Goal: Find specific page/section: Locate item on page

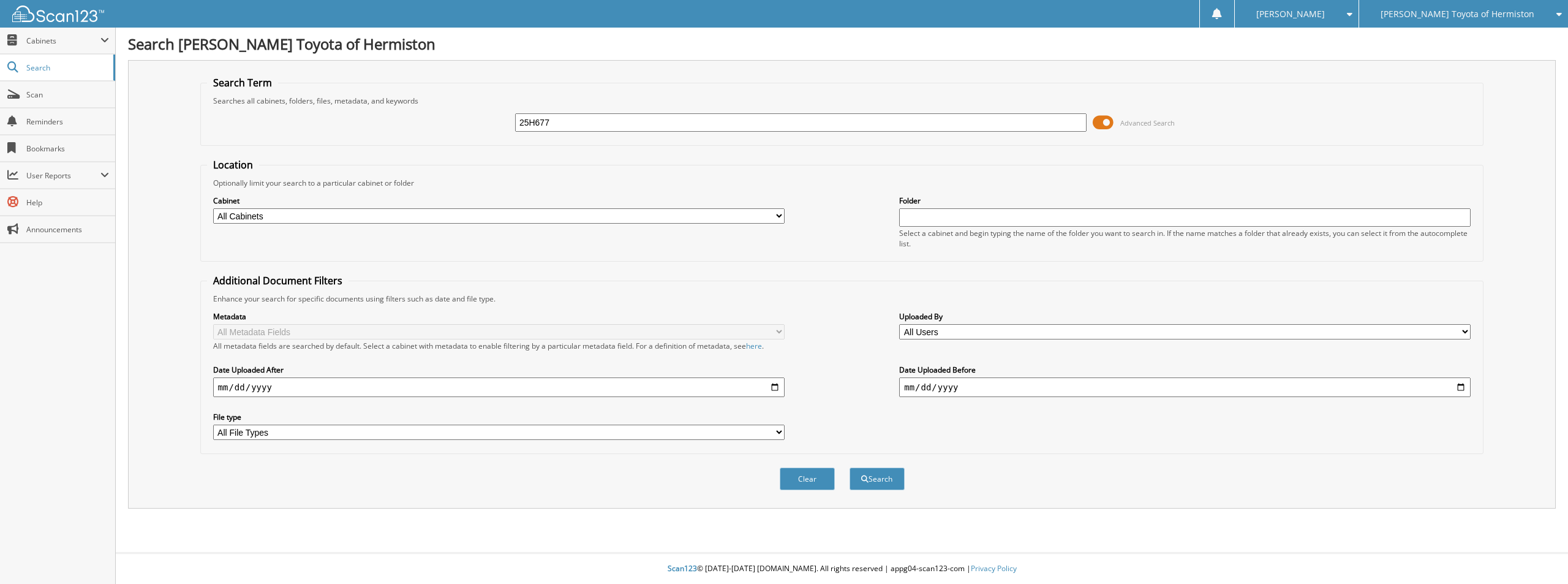
type input "25H677"
click at [849, 468] on button "Search" at bounding box center [877, 479] width 55 height 23
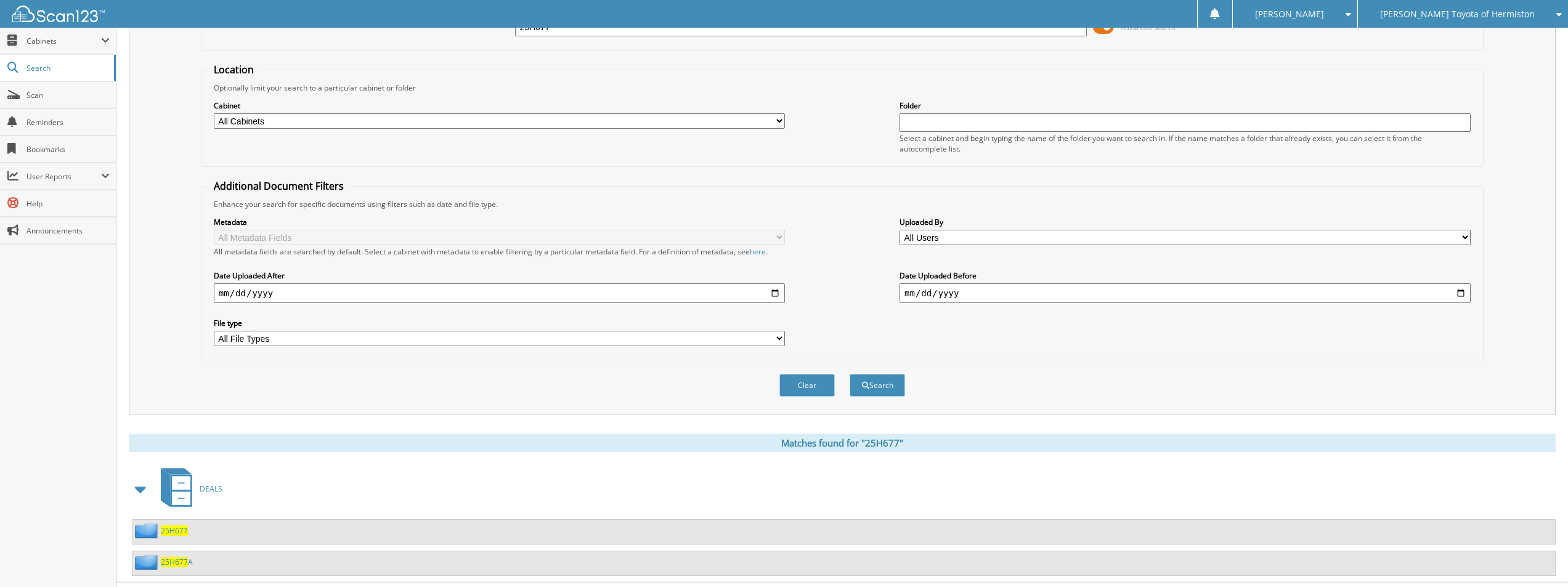
scroll to position [123, 0]
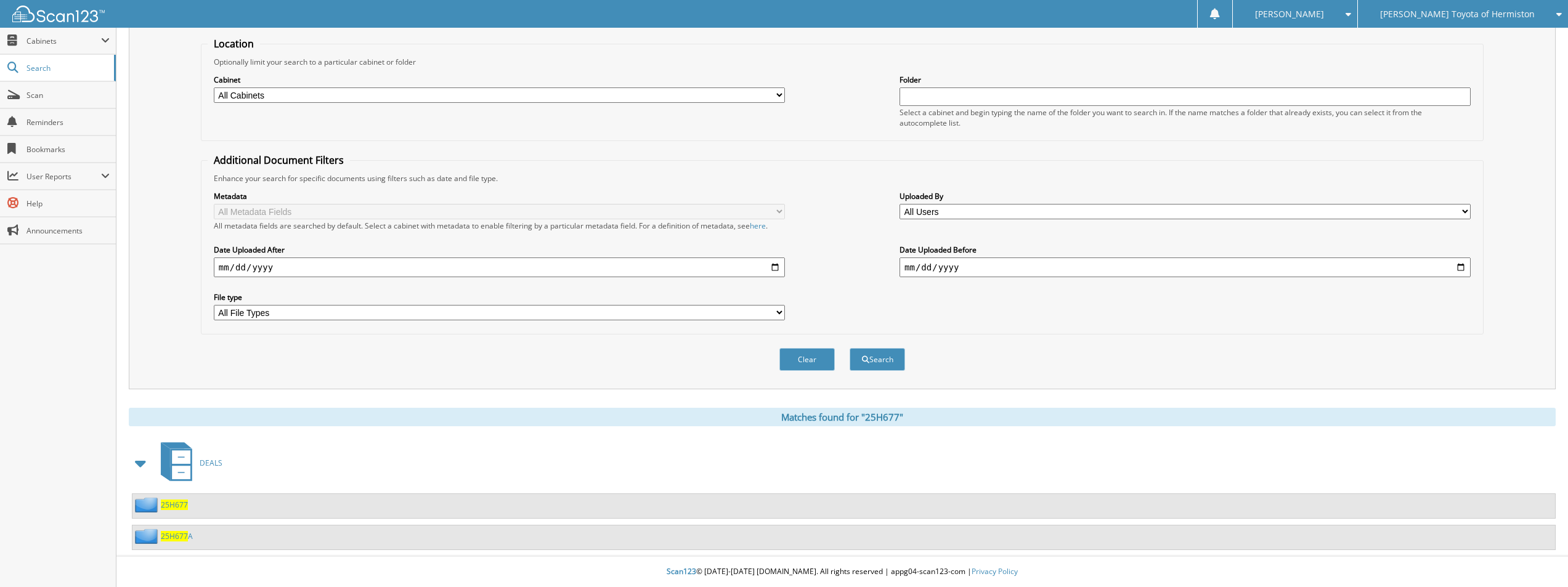
click at [173, 499] on div "25H677" at bounding box center [160, 505] width 55 height 15
click at [174, 503] on span "25H677" at bounding box center [174, 505] width 27 height 11
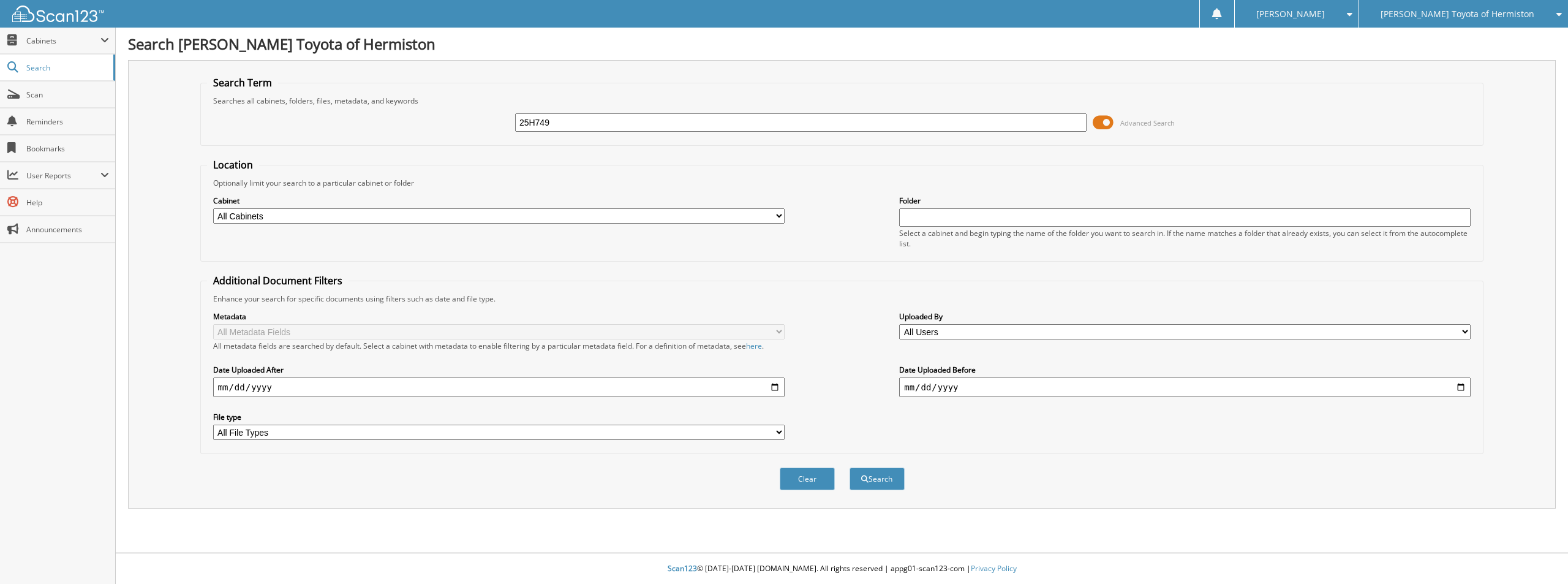
type input "25H749"
click at [849, 468] on button "Search" at bounding box center [877, 479] width 55 height 23
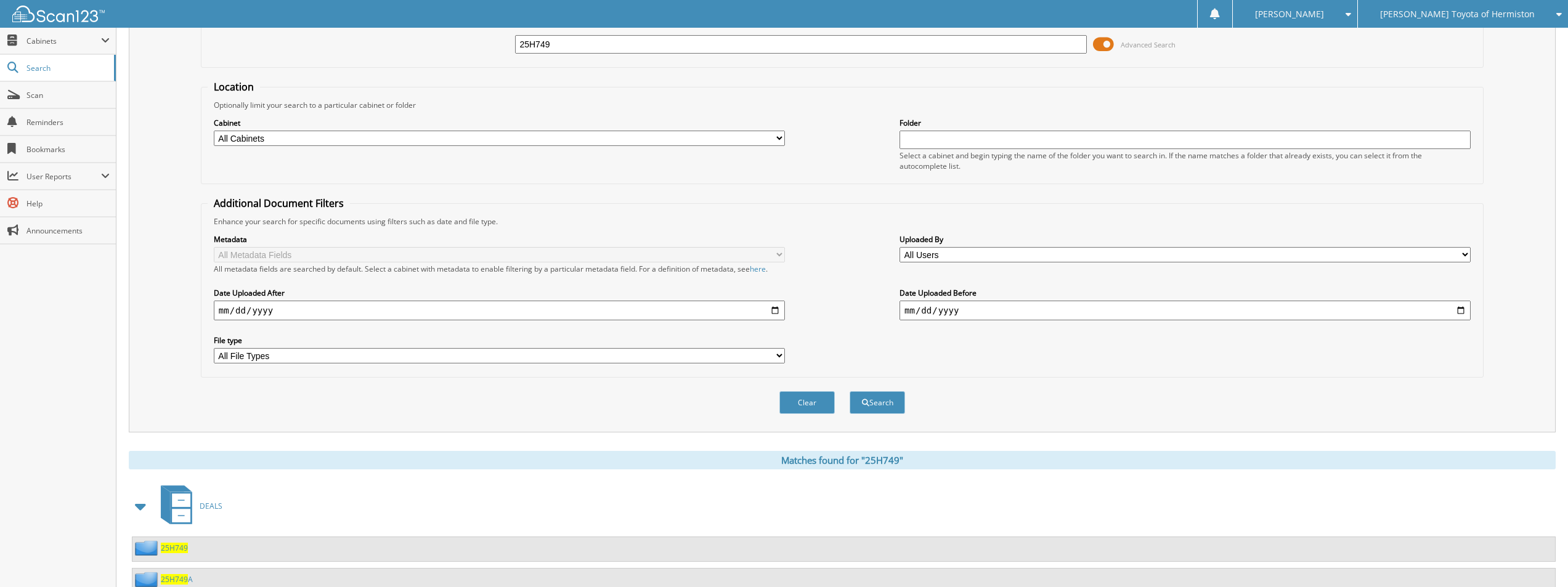
scroll to position [123, 0]
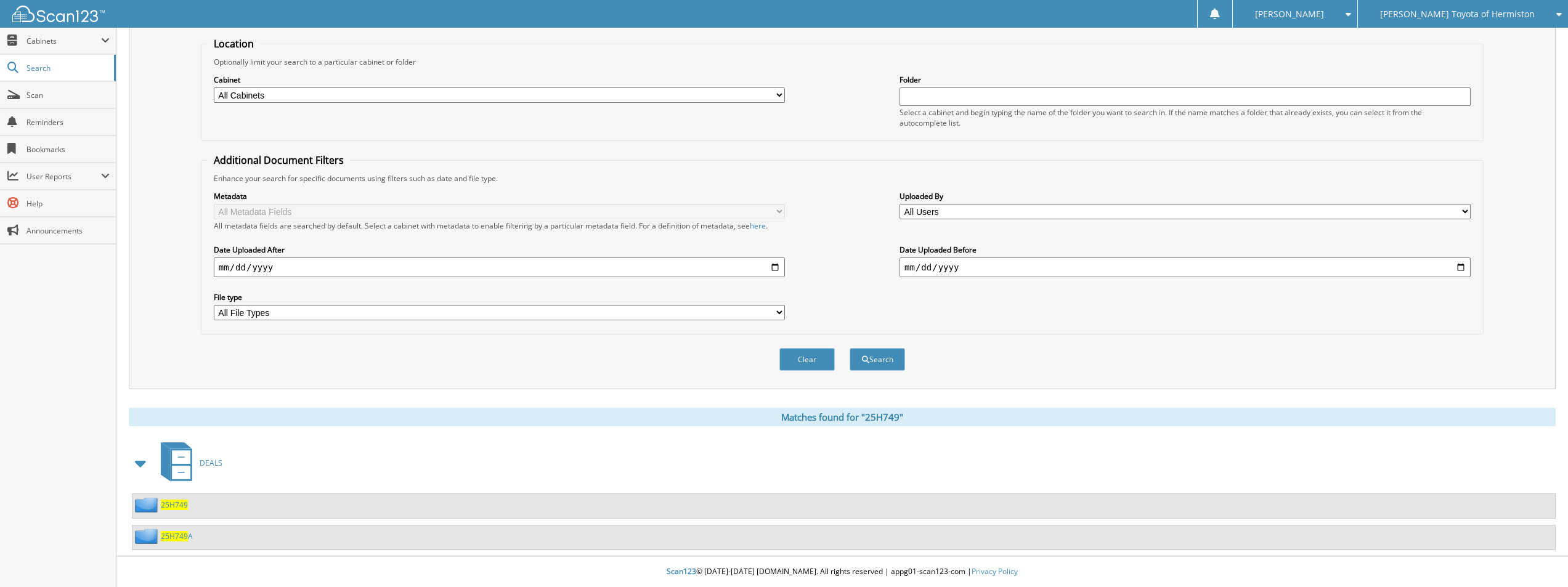
click at [177, 506] on span "25H749" at bounding box center [174, 505] width 27 height 11
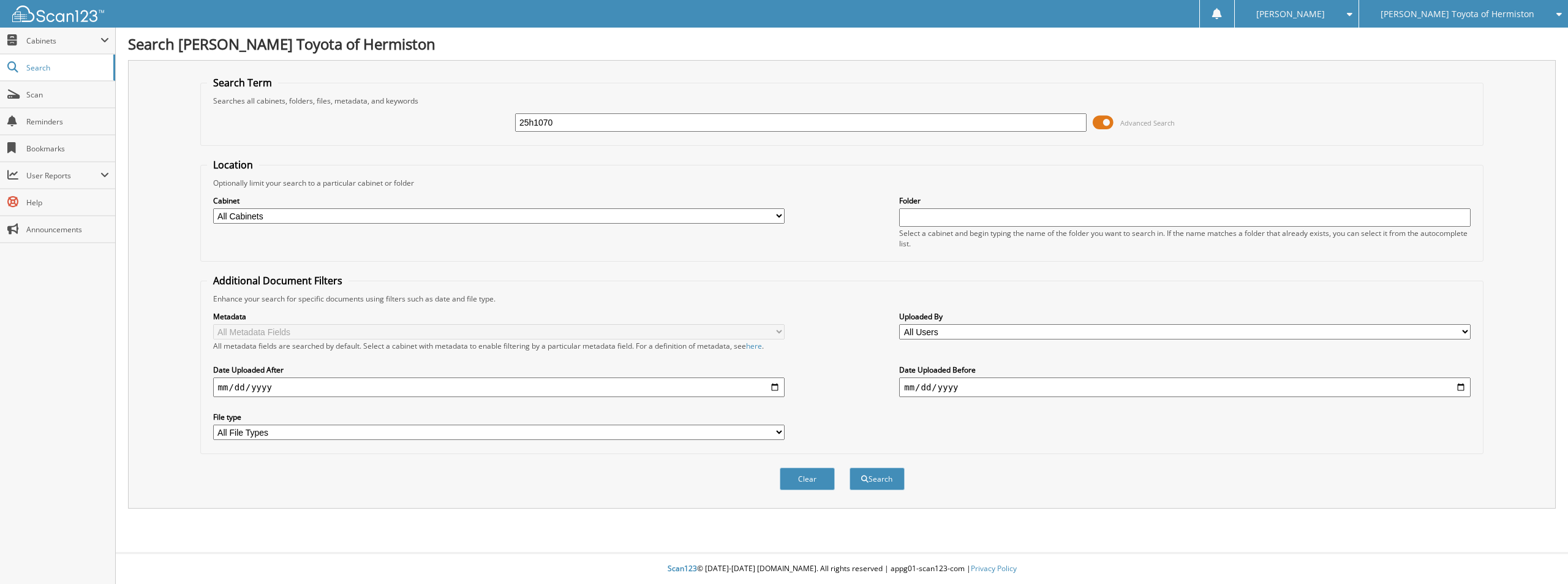
type input "25h1070"
click at [849, 468] on button "Search" at bounding box center [877, 479] width 55 height 23
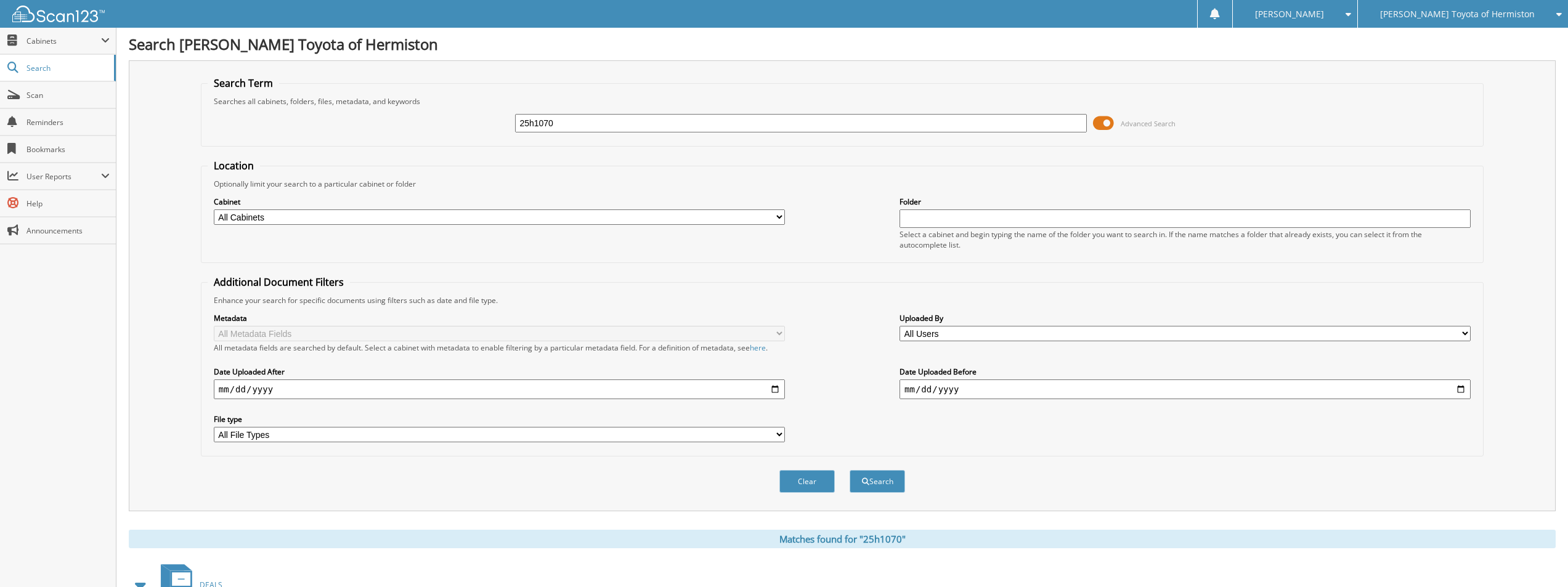
scroll to position [91, 0]
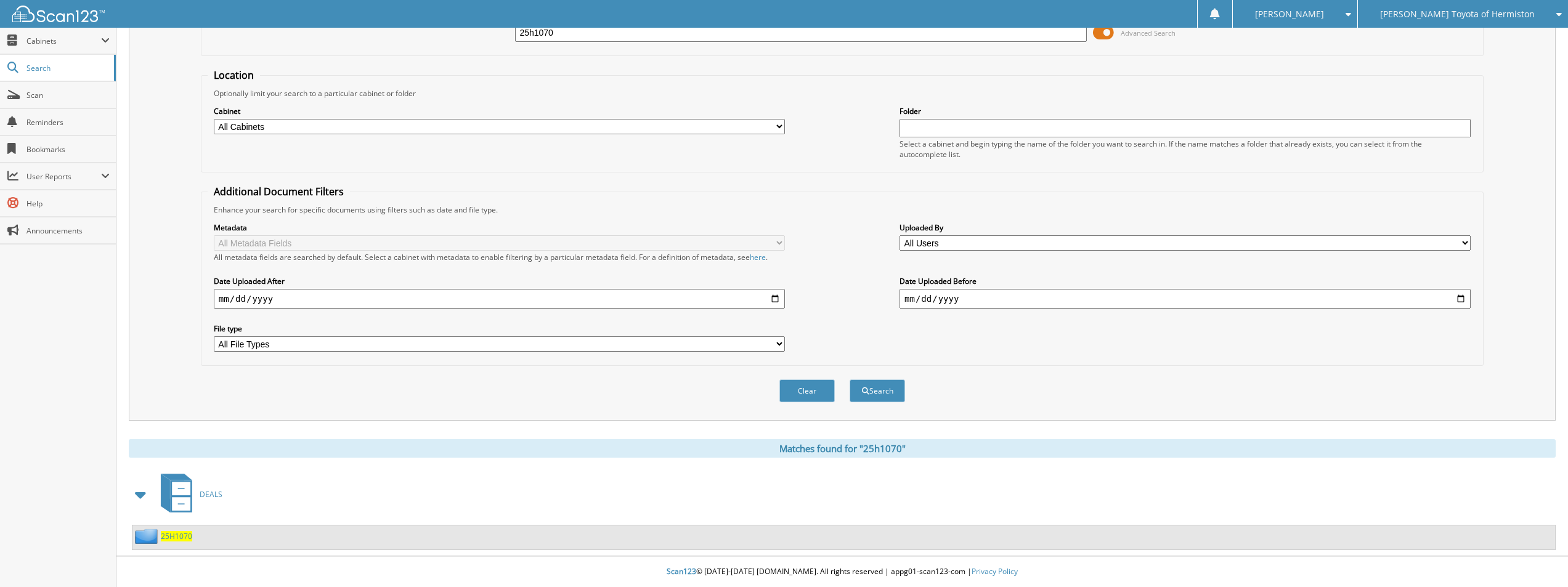
click at [175, 536] on span "25H1070" at bounding box center [176, 536] width 31 height 11
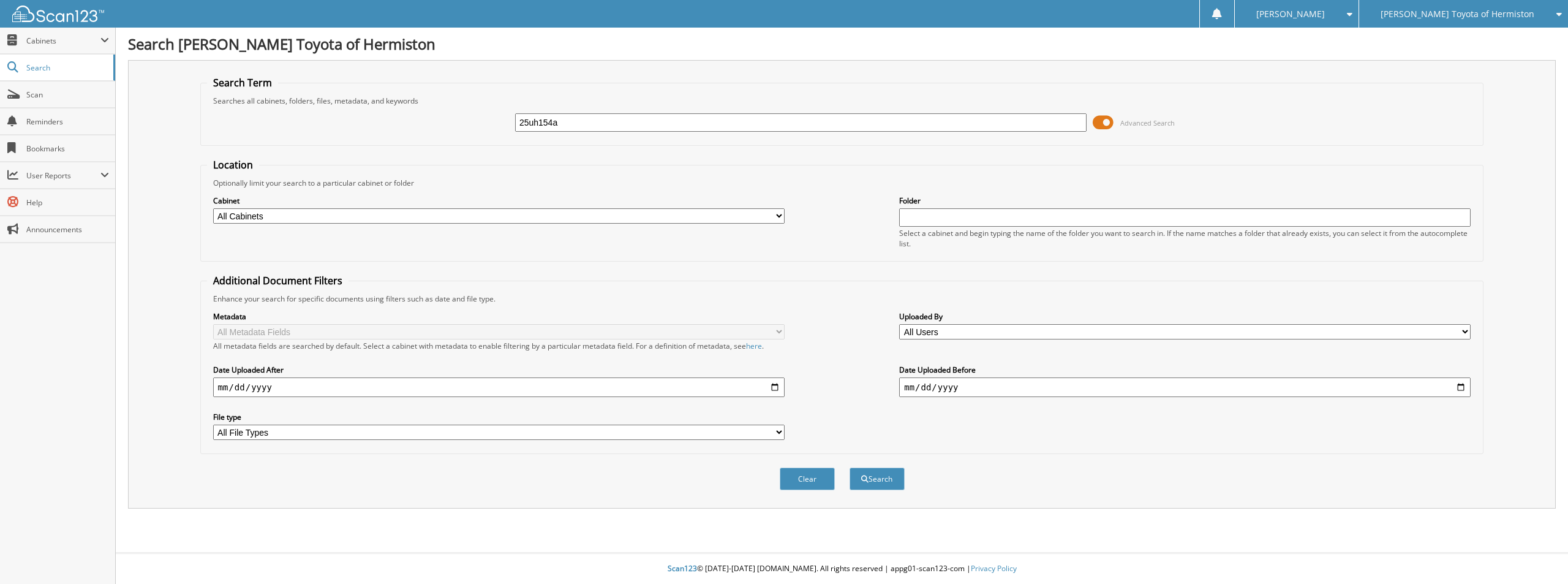
type input "25uh154a"
click at [849, 468] on button "Search" at bounding box center [877, 479] width 55 height 23
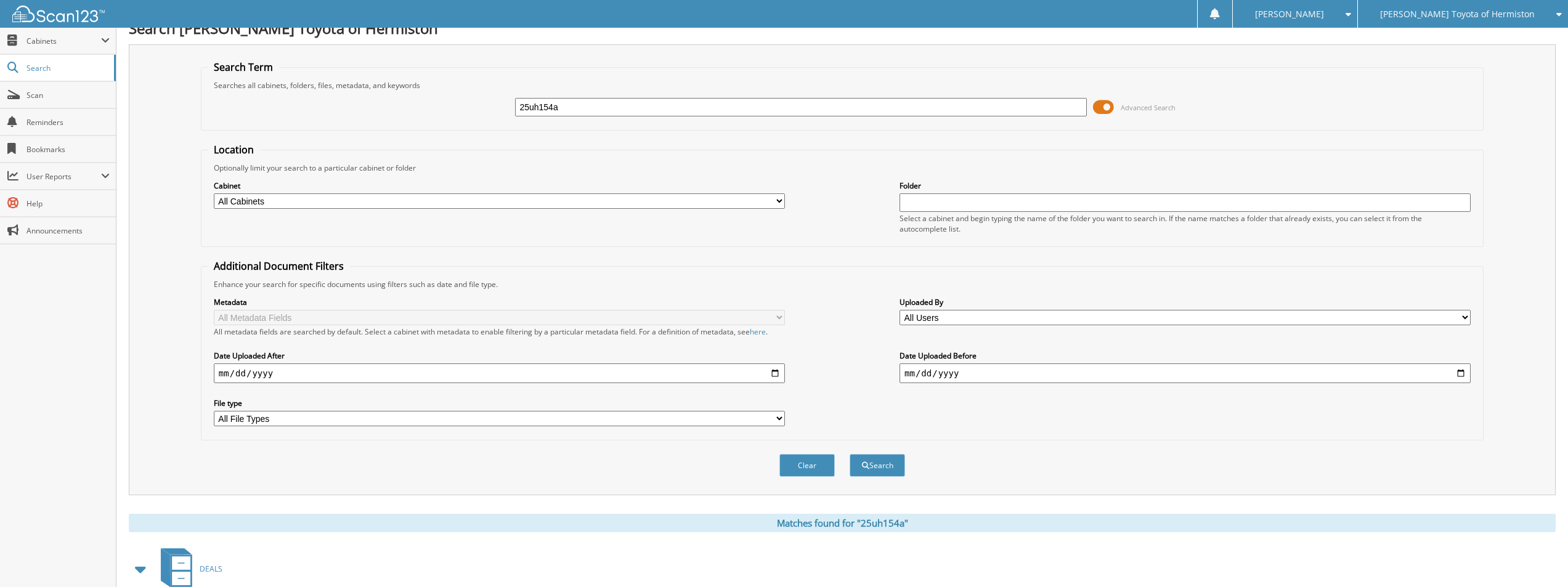
scroll to position [91, 0]
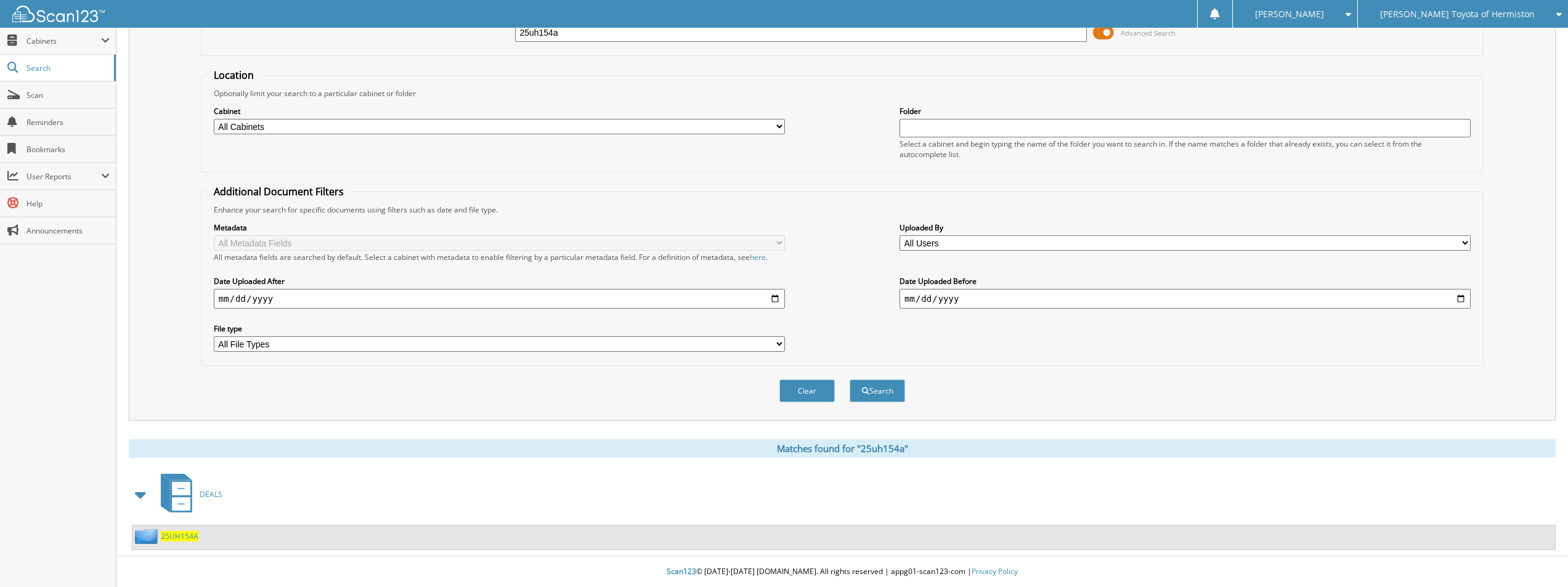
click at [191, 537] on span "25UH154A" at bounding box center [179, 536] width 38 height 11
